Goal: Browse casually: Explore the website without a specific task or goal

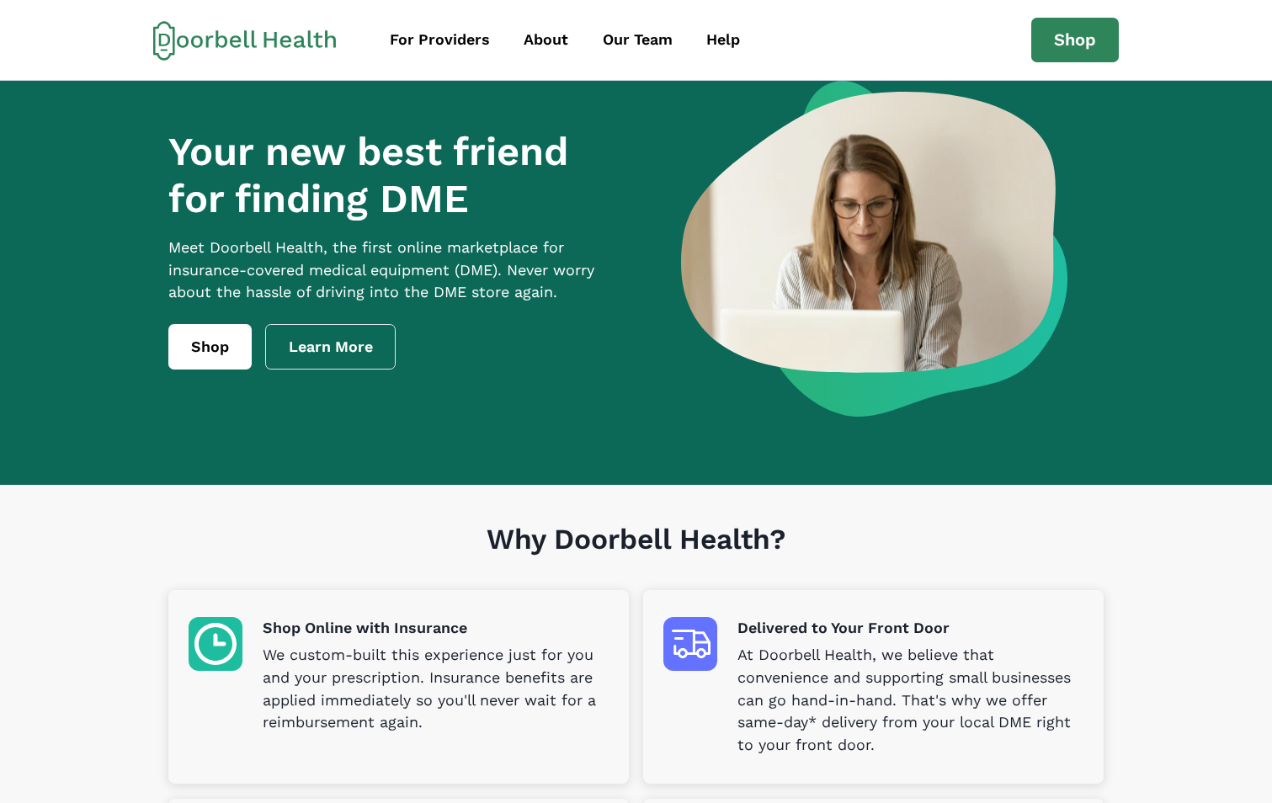
click at [475, 712] on p "We custom-built this experience just for you and your prescription. Insurance b…" at bounding box center [436, 689] width 346 height 91
click at [210, 366] on link "Shop" at bounding box center [209, 346] width 83 height 45
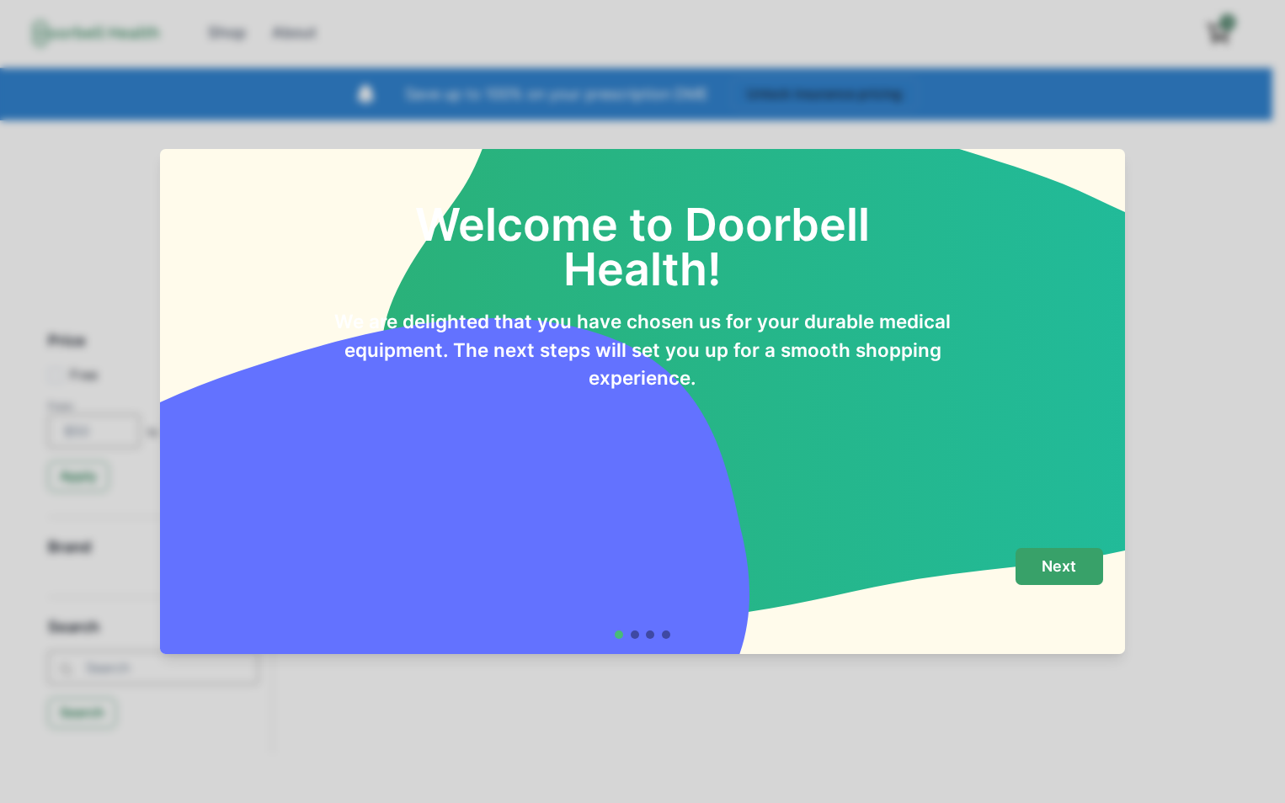
click at [1059, 568] on p "Next" at bounding box center [1059, 566] width 35 height 19
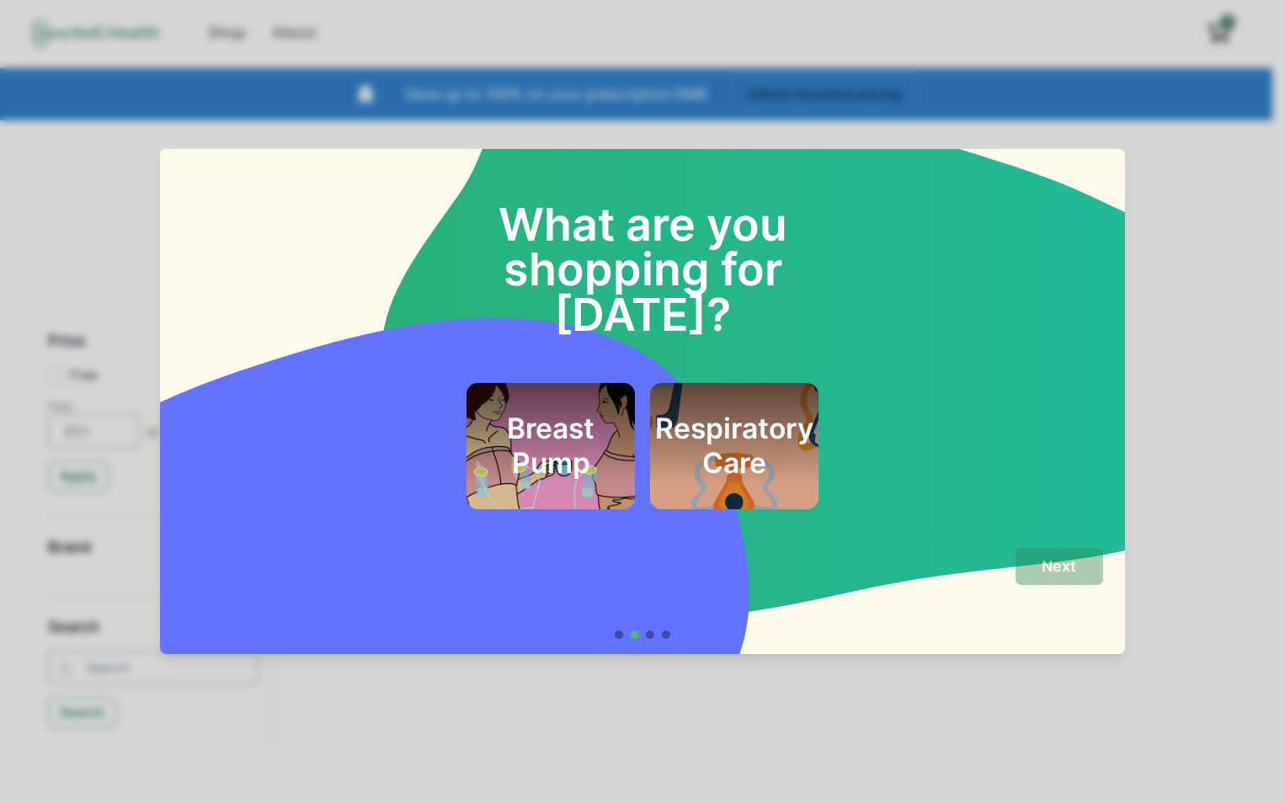
click at [692, 412] on h2 "Respiratory Care" at bounding box center [734, 446] width 158 height 68
click at [1069, 558] on p "Next" at bounding box center [1059, 566] width 35 height 19
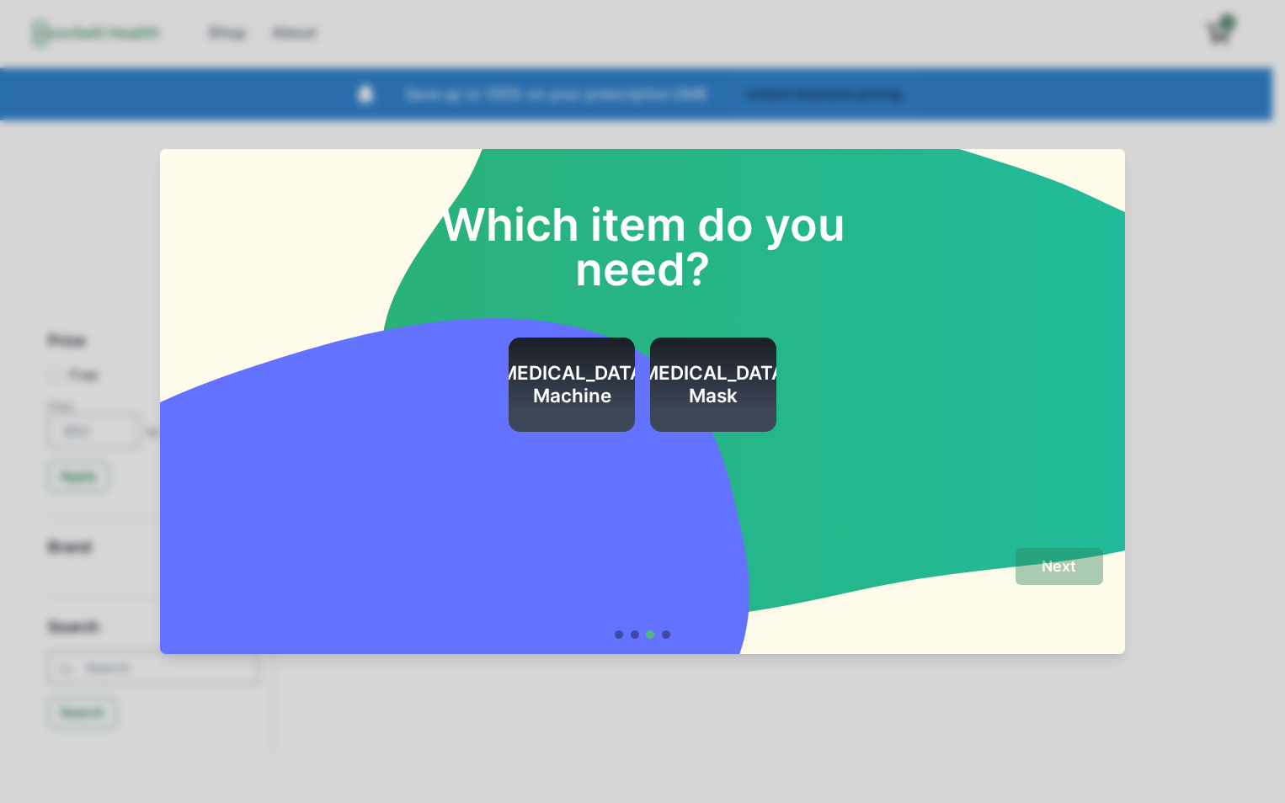
click at [599, 397] on h2 "[MEDICAL_DATA] Machine" at bounding box center [572, 384] width 158 height 45
click at [1045, 577] on button "Next" at bounding box center [1060, 567] width 88 height 38
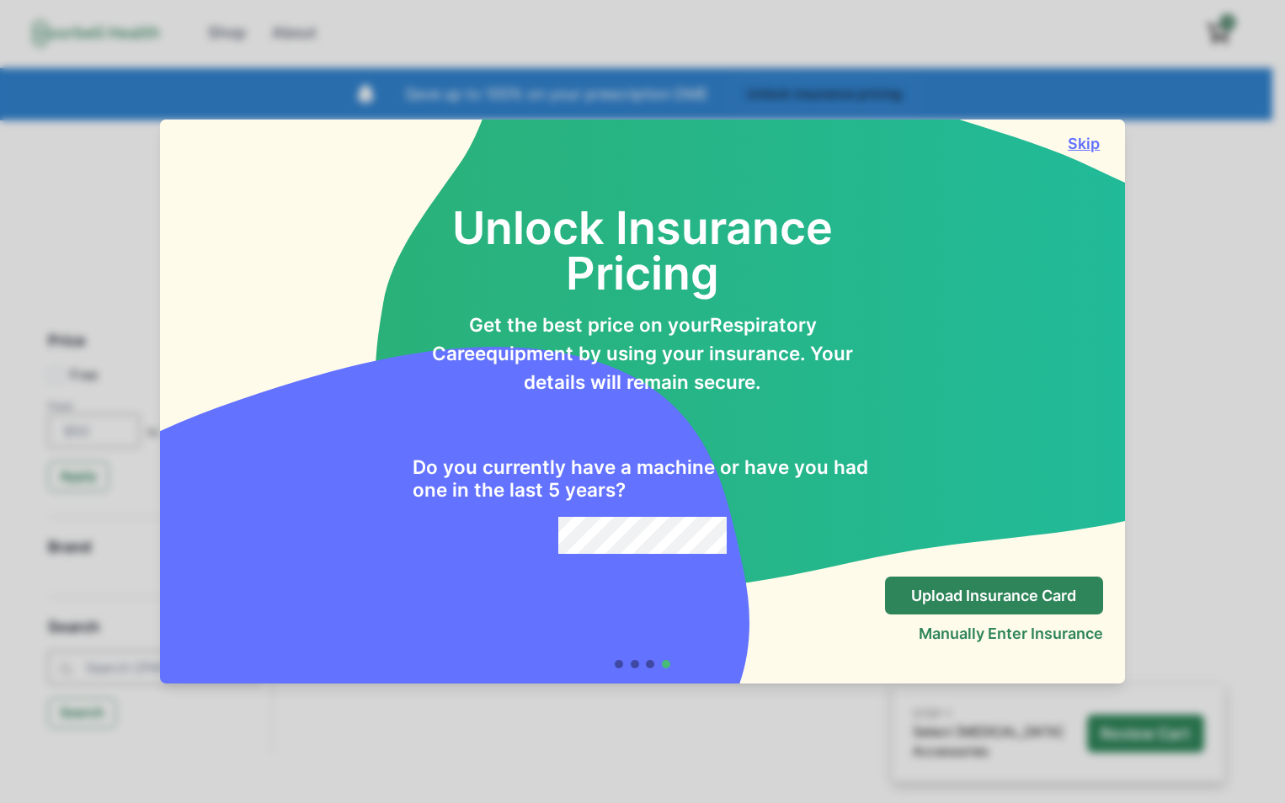
click at [1084, 144] on button "Skip" at bounding box center [1084, 144] width 38 height 18
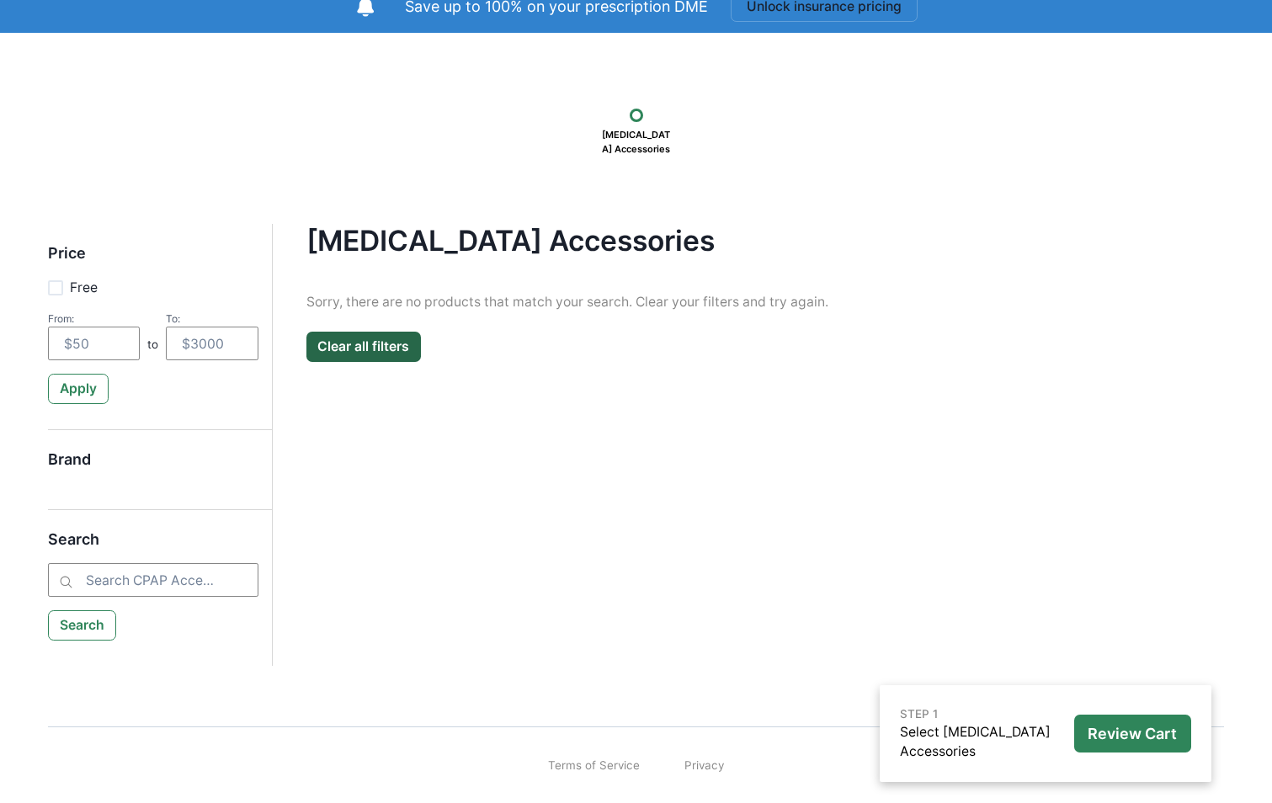
scroll to position [88, 0]
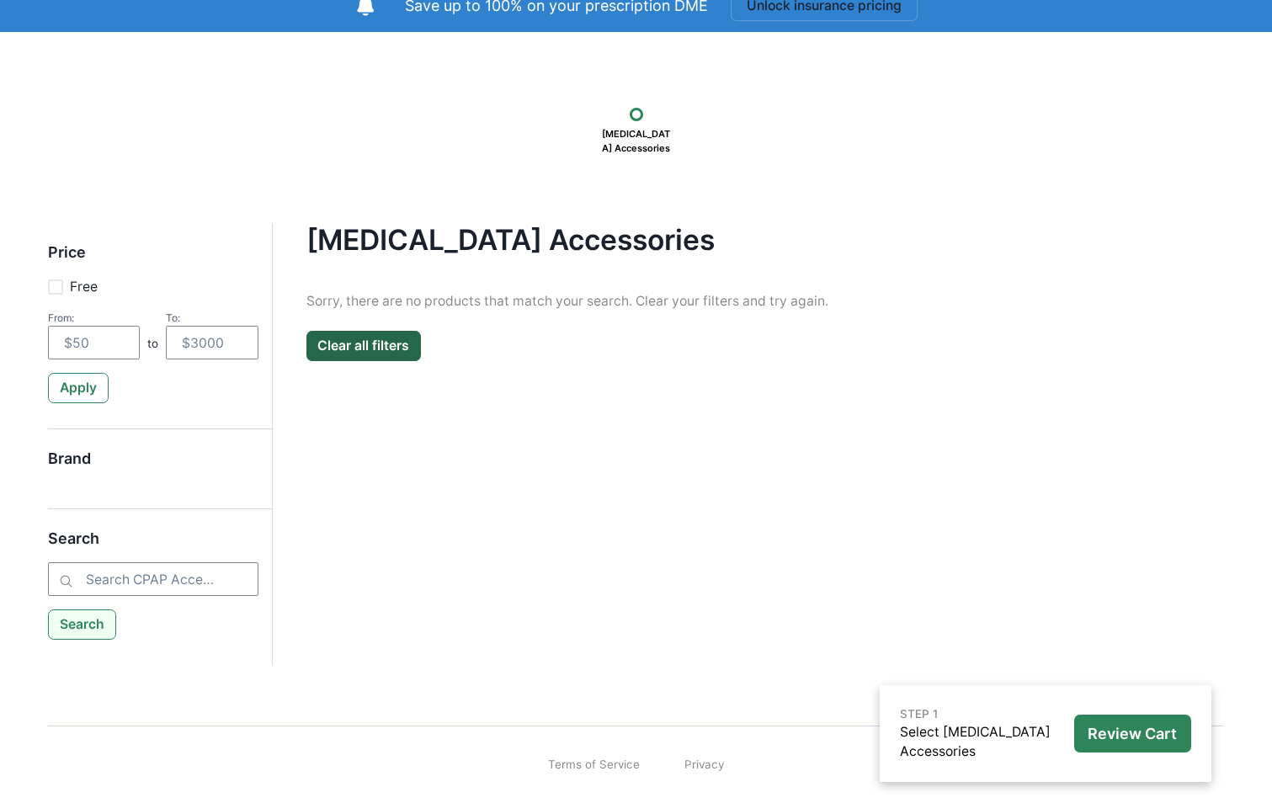
click at [68, 631] on button "Search" at bounding box center [82, 625] width 69 height 30
click at [85, 575] on input "search" at bounding box center [153, 579] width 211 height 34
click at [85, 629] on button "Search" at bounding box center [82, 625] width 69 height 30
click at [371, 342] on button "Clear all filters" at bounding box center [364, 346] width 115 height 30
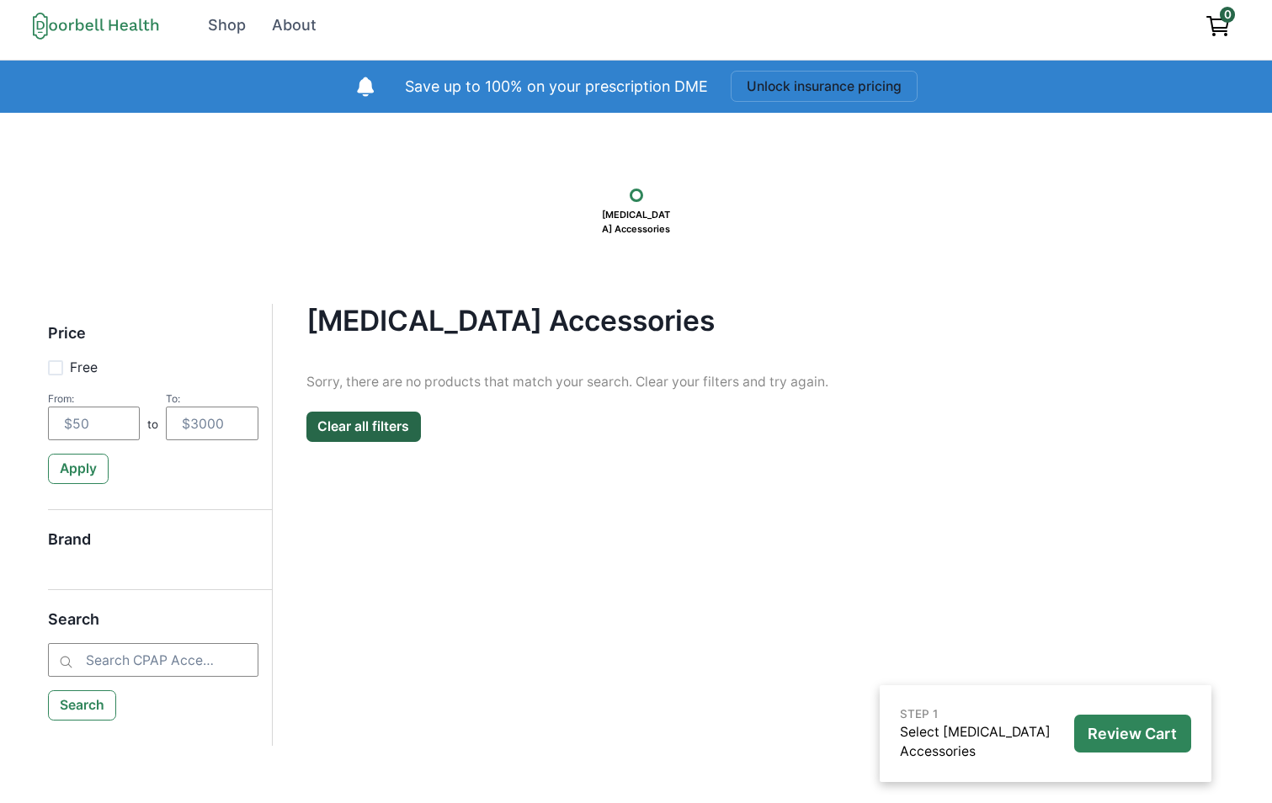
scroll to position [0, 0]
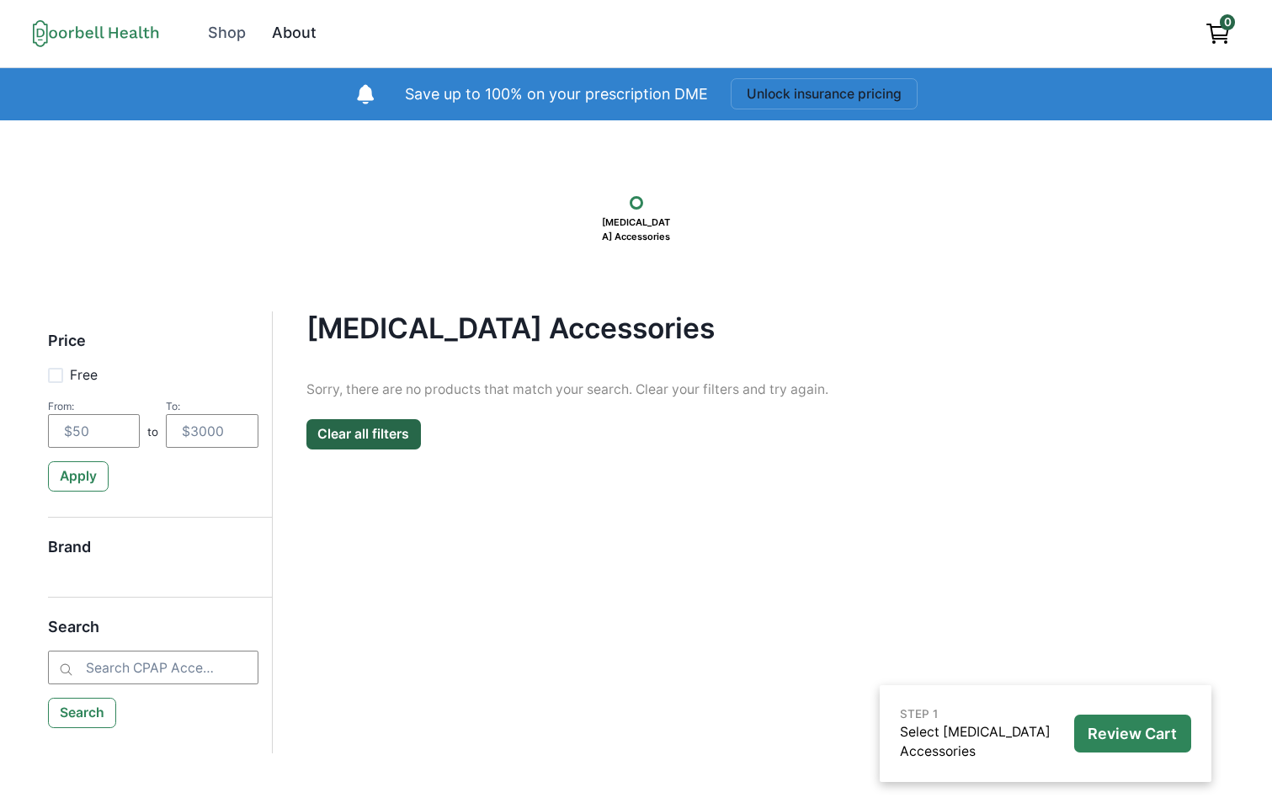
click at [295, 29] on div "About" at bounding box center [294, 33] width 45 height 23
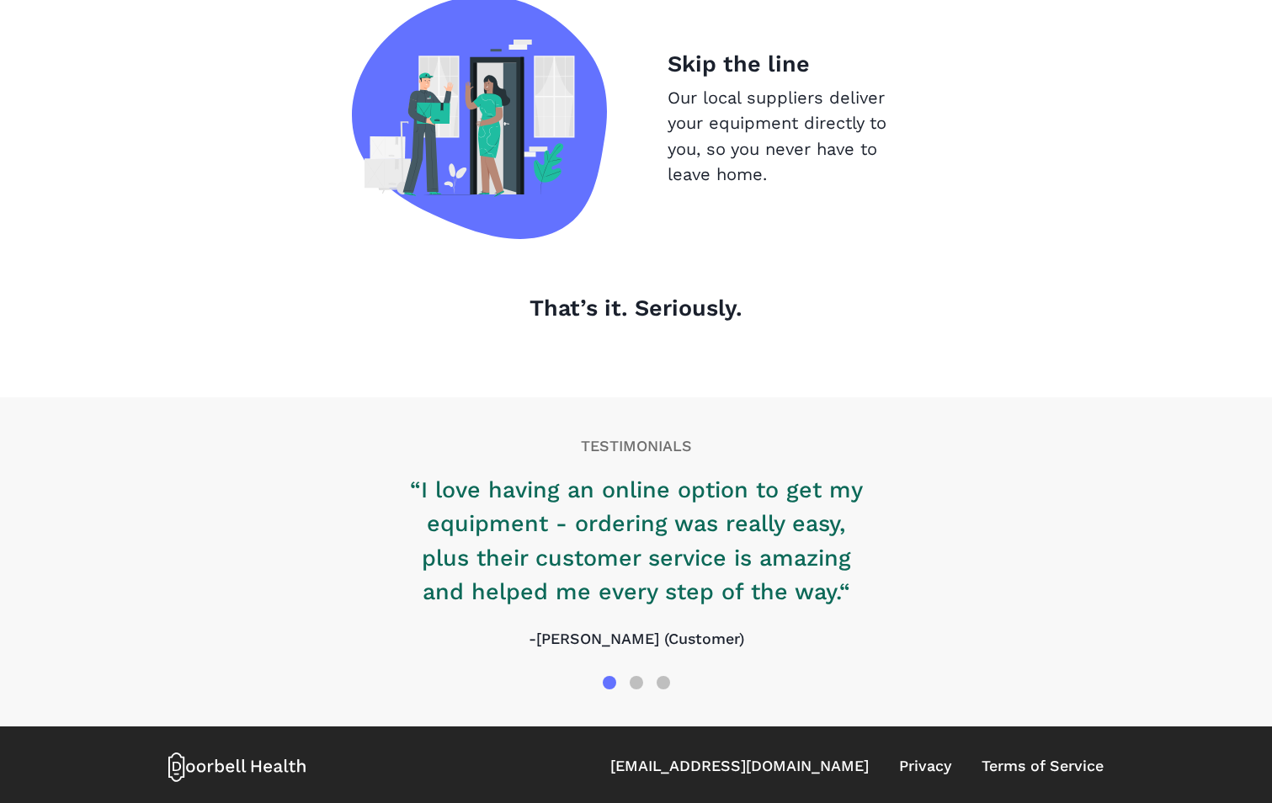
scroll to position [1785, 0]
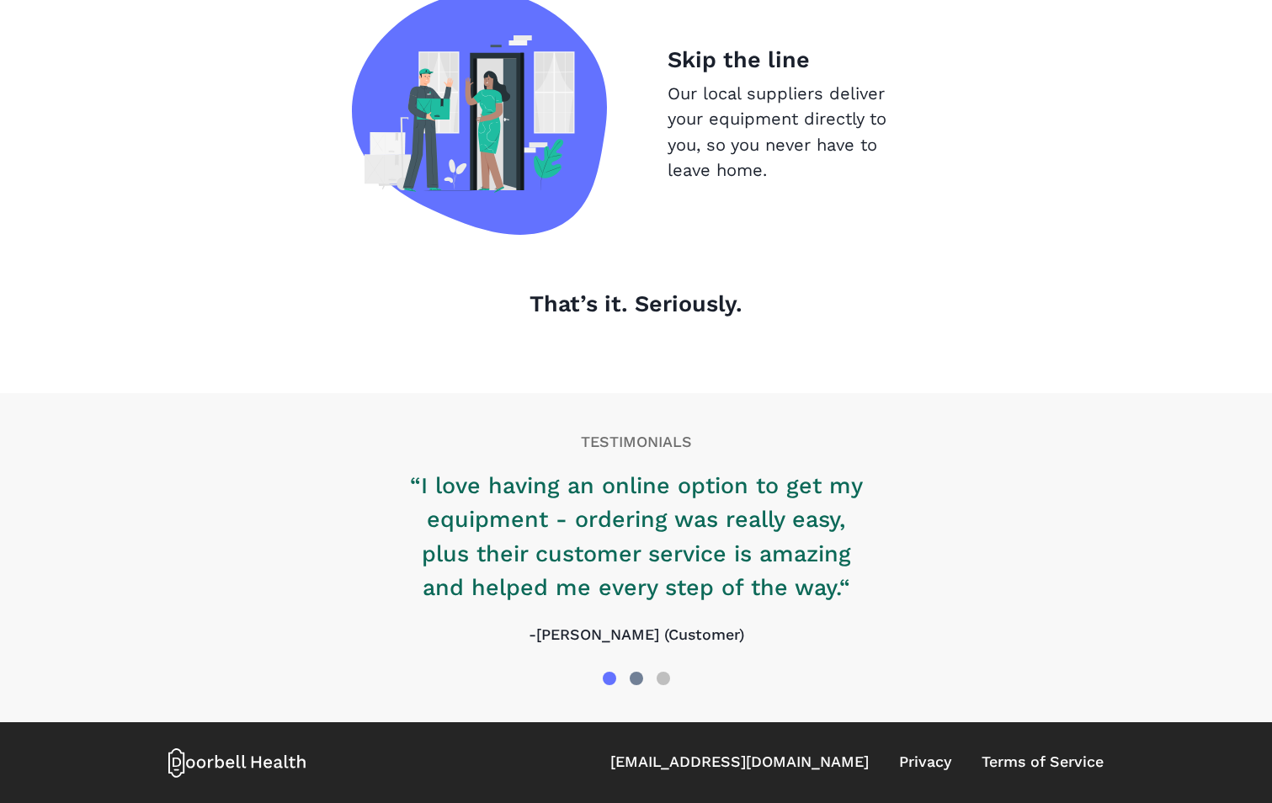
click at [634, 673] on div at bounding box center [636, 678] width 13 height 13
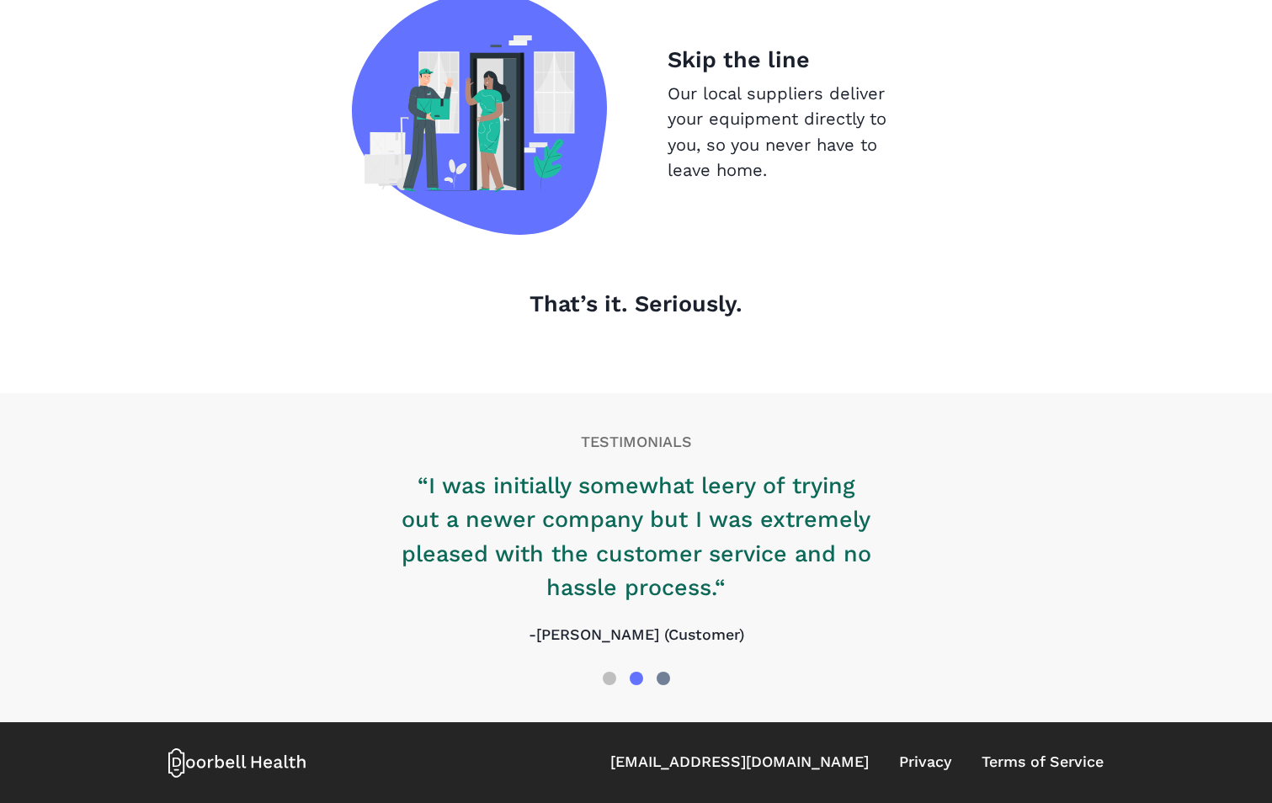
click at [669, 677] on div at bounding box center [663, 678] width 13 height 13
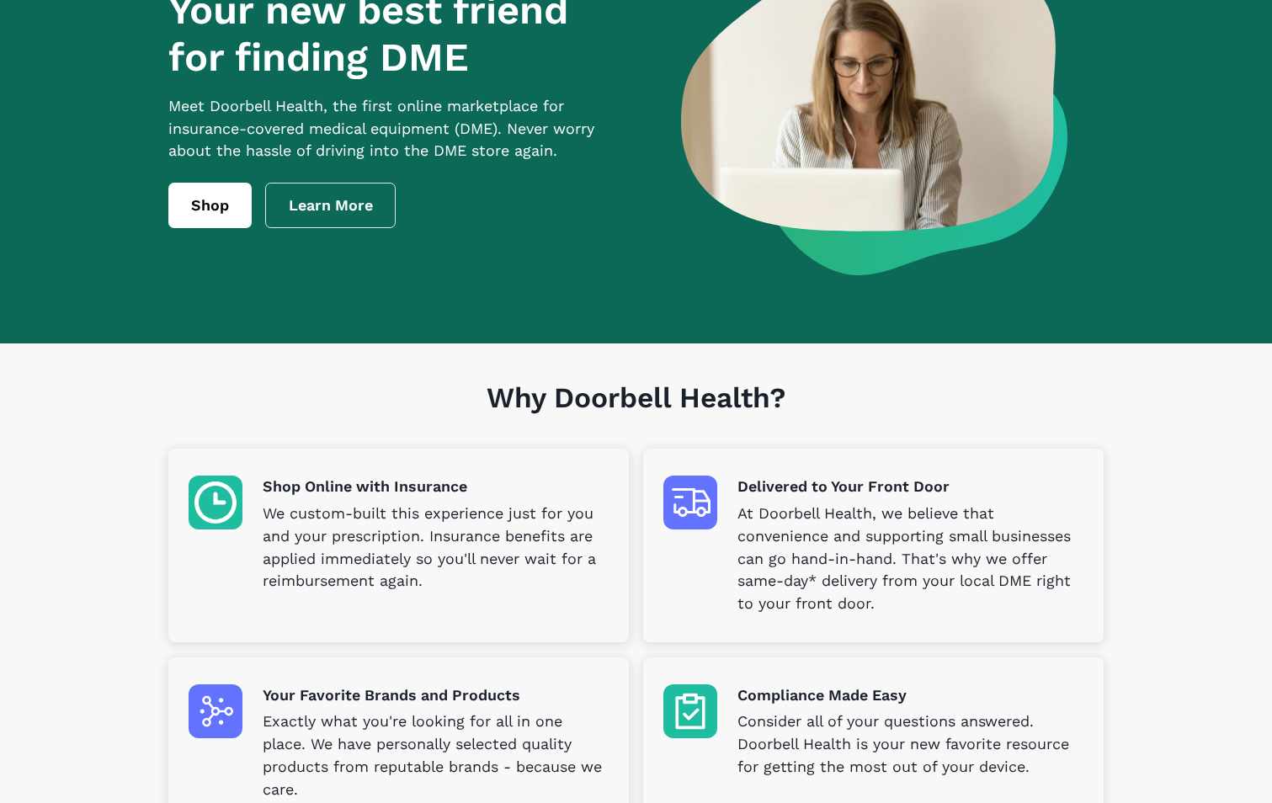
scroll to position [0, 0]
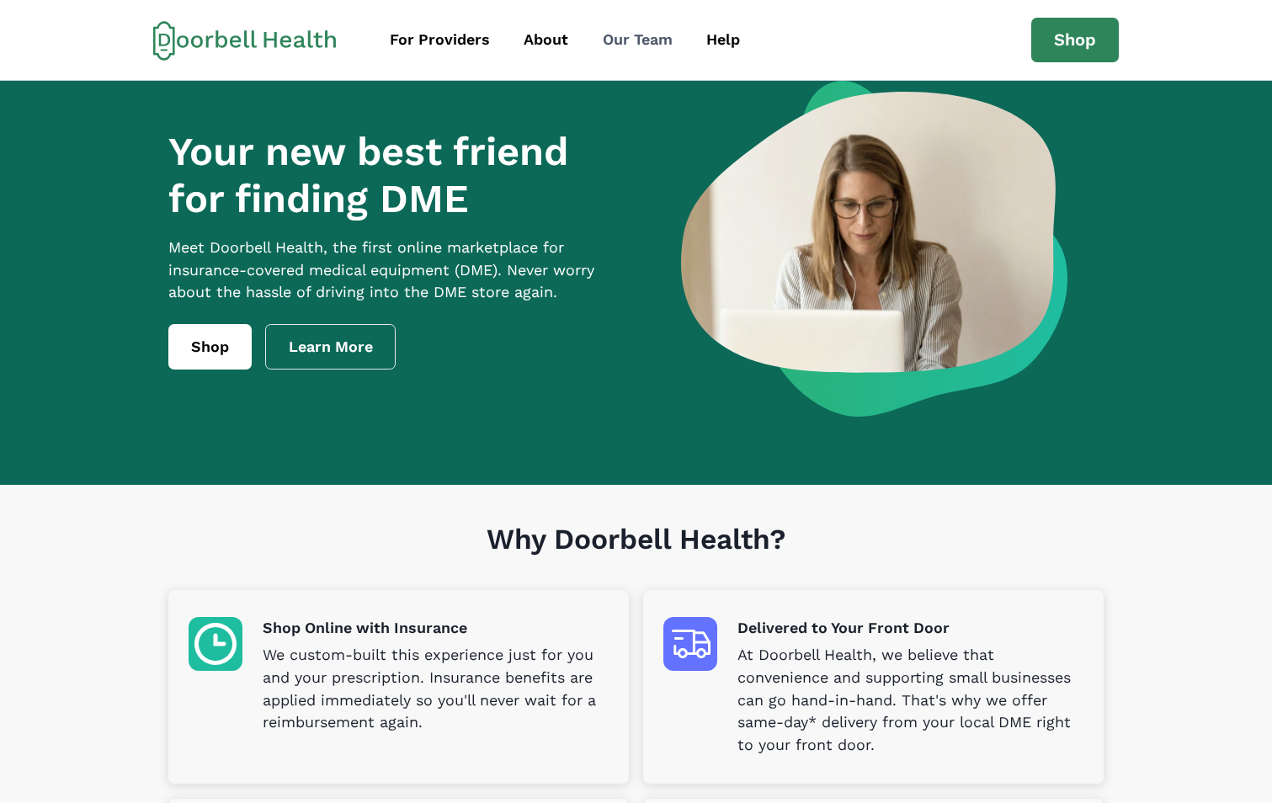
click at [637, 38] on div "Our Team" at bounding box center [638, 40] width 70 height 23
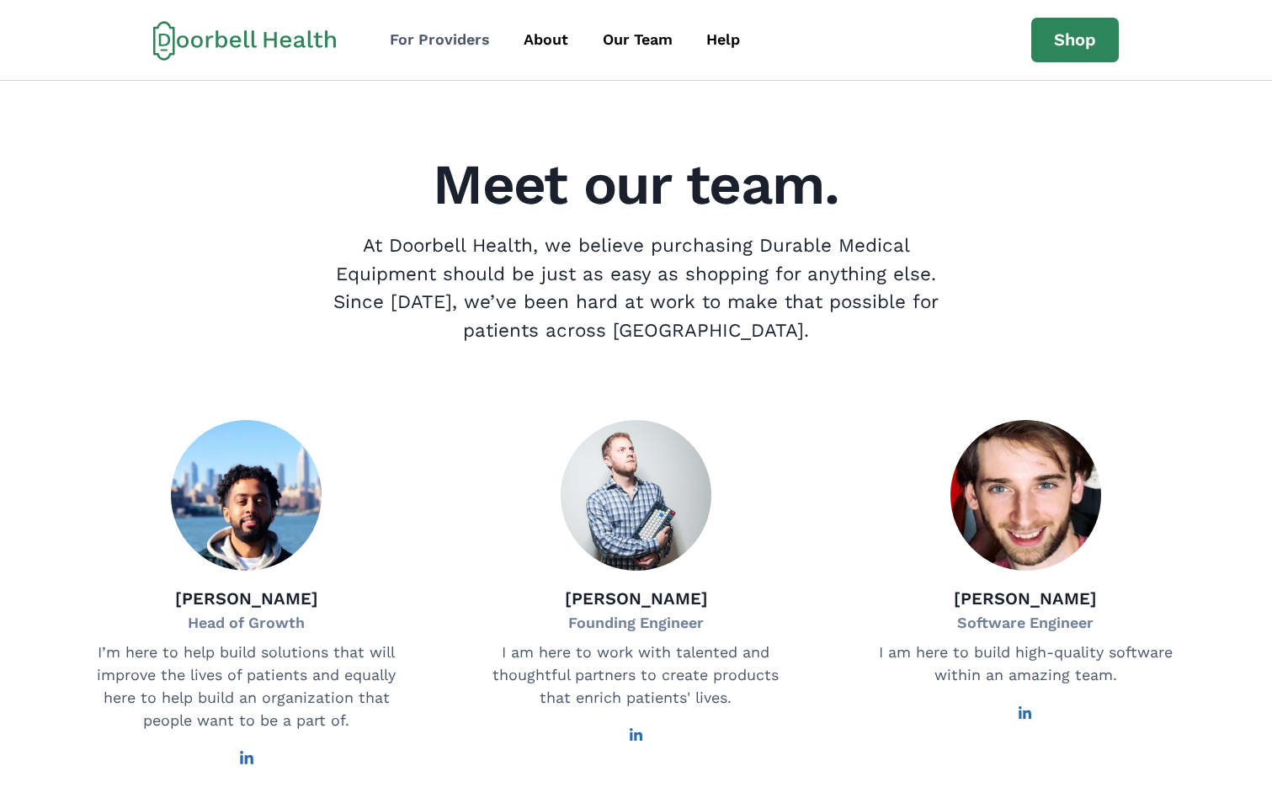
click at [473, 43] on div "For Providers" at bounding box center [440, 40] width 100 height 23
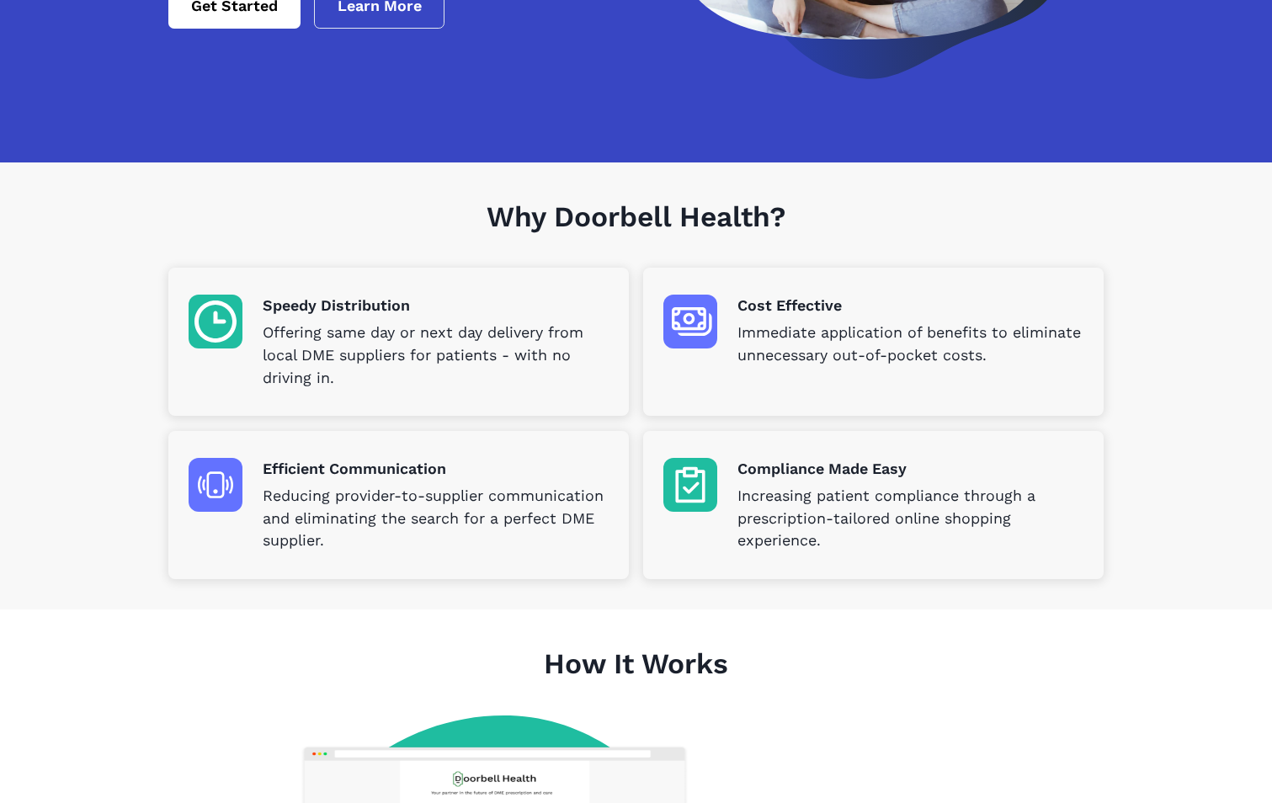
scroll to position [337, 0]
